Goal: Book appointment/travel/reservation

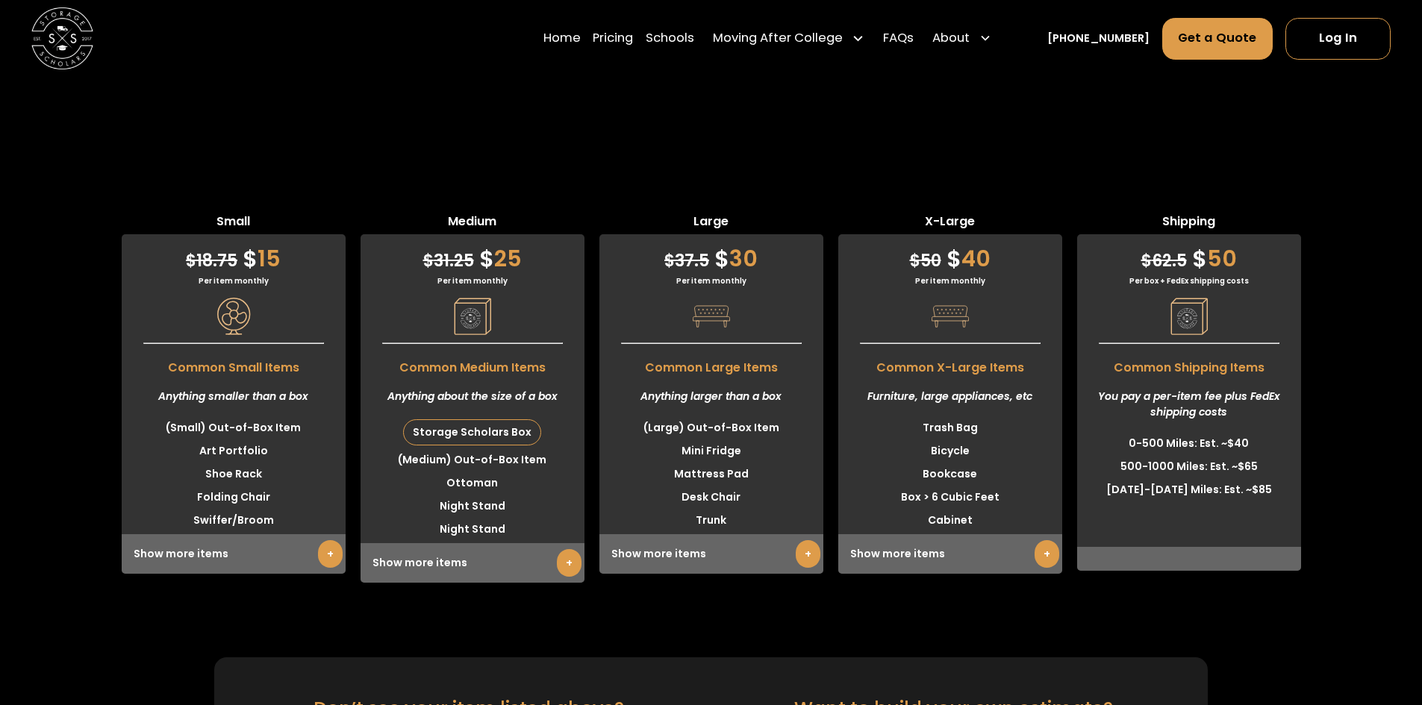
scroll to position [4105, 0]
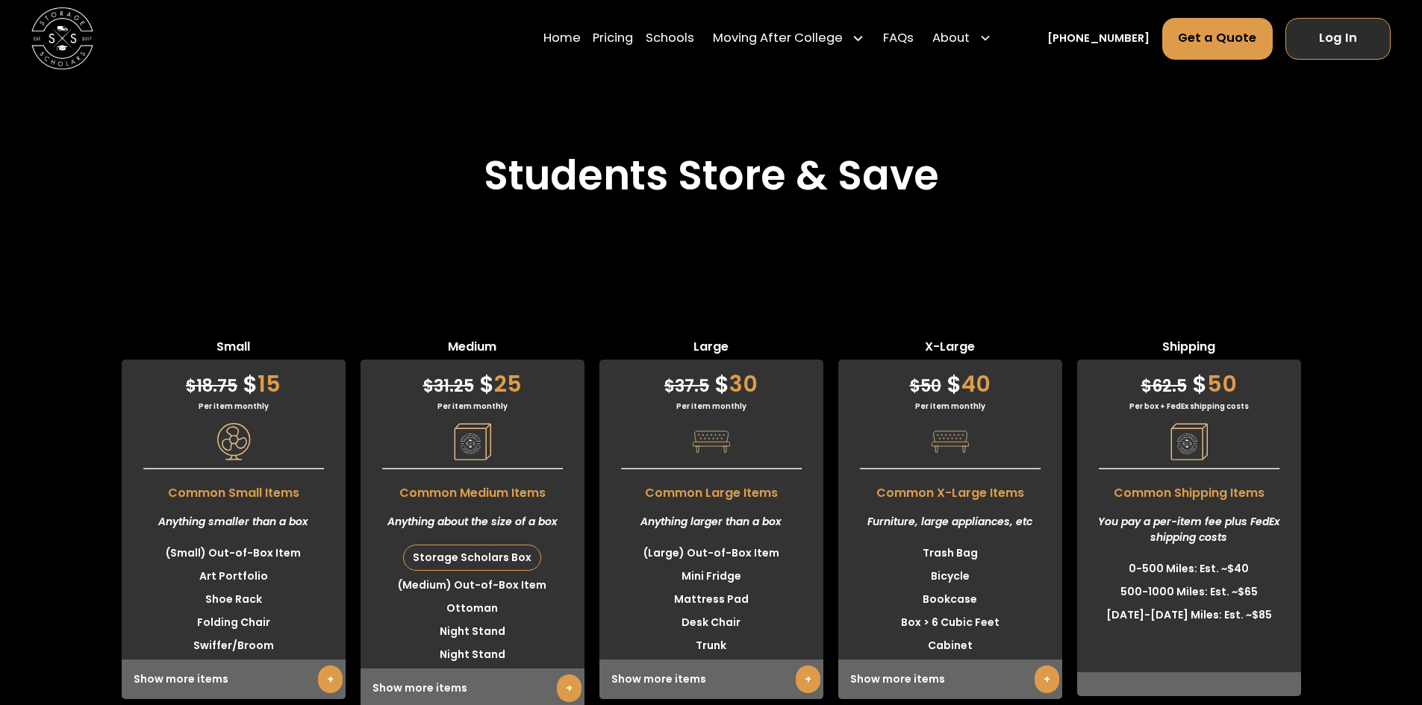
click at [1347, 32] on link "Log In" at bounding box center [1337, 39] width 105 height 42
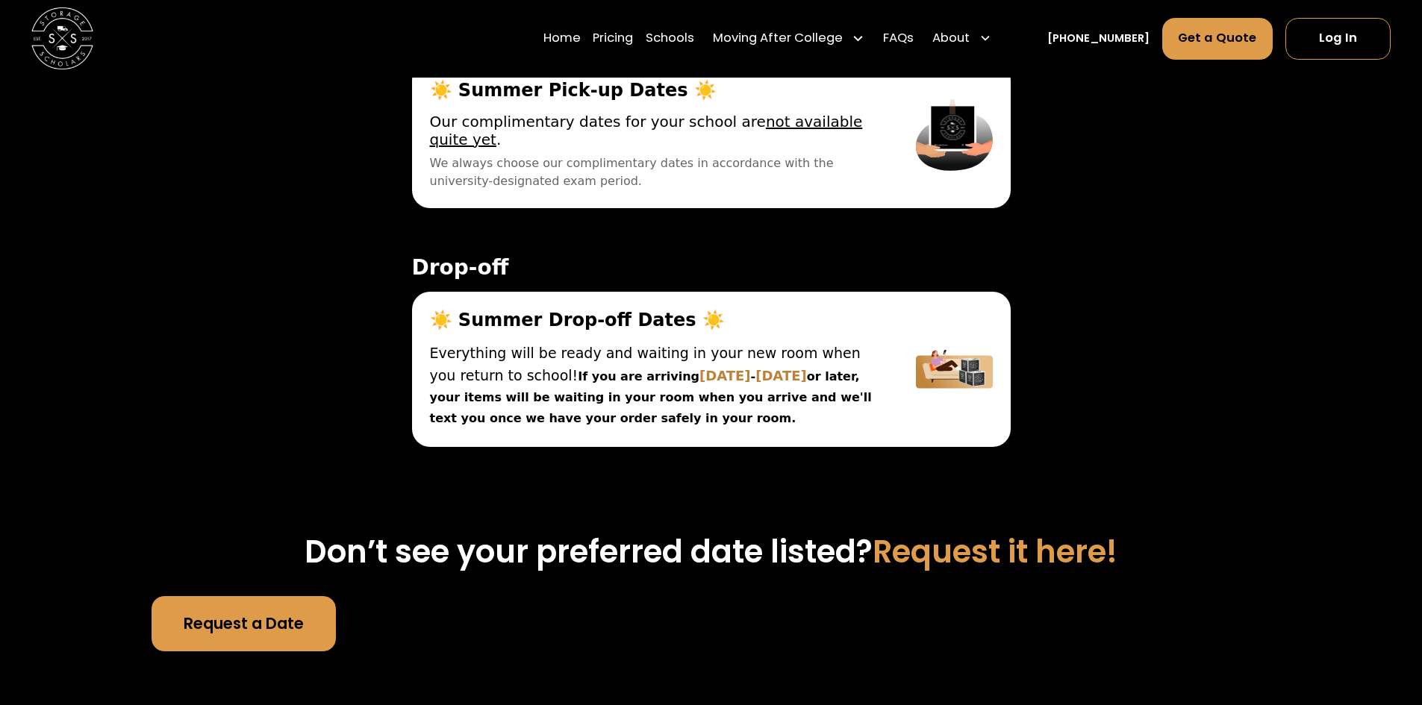
scroll to position [5374, 0]
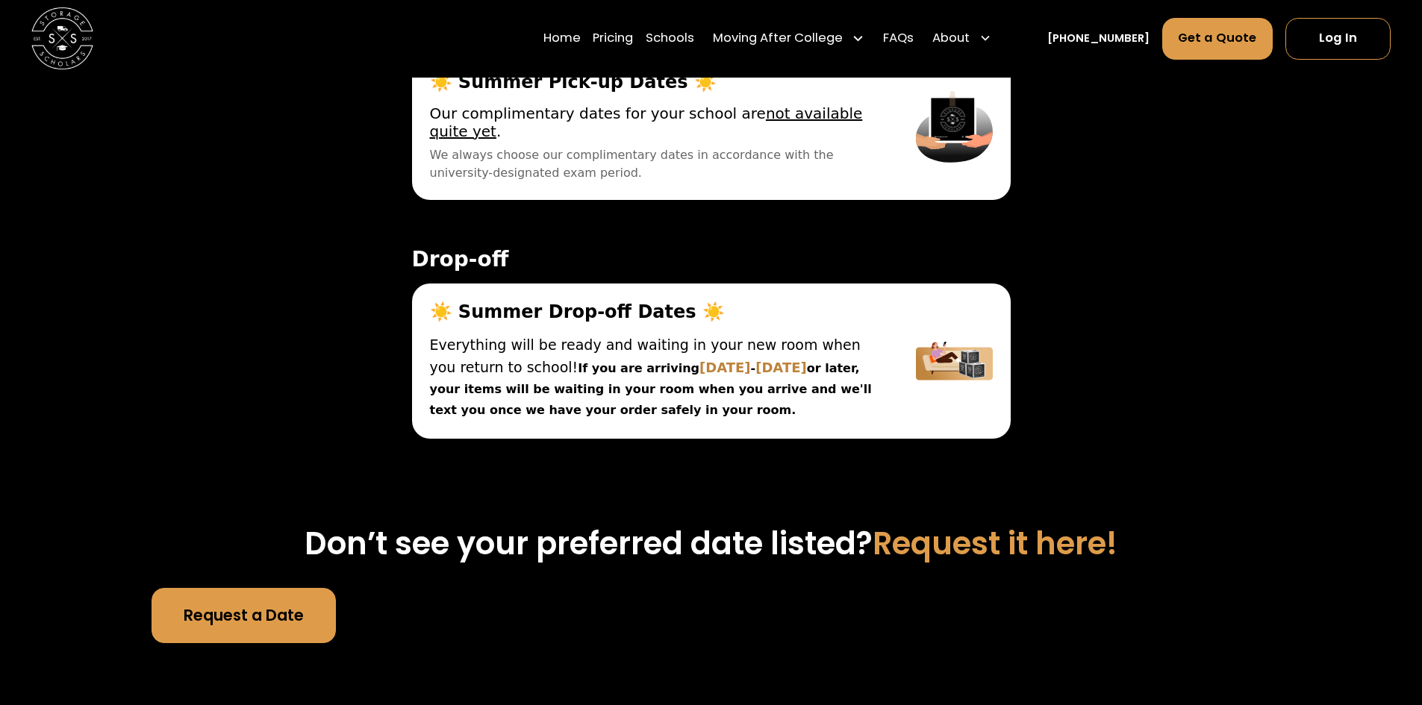
click at [907, 588] on div "Request a Date" at bounding box center [711, 616] width 1118 height 56
click at [1166, 225] on div "On Campus Off Campus Pick-up ☀️ Summer Pick-up Dates ☀️ Lock your items in your…" at bounding box center [711, 194] width 1118 height 614
click at [1324, 26] on link "Log In" at bounding box center [1337, 39] width 105 height 42
